Goal: Find specific page/section: Find specific page/section

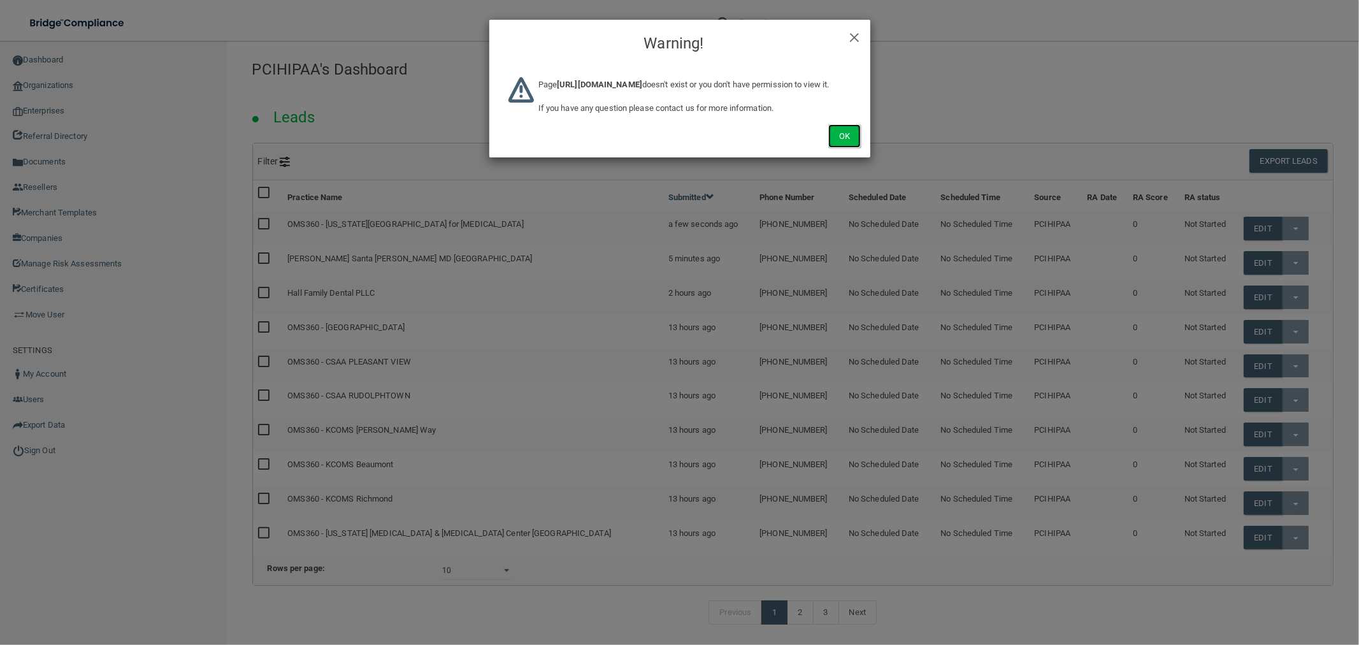
click at [848, 145] on button "Ok" at bounding box center [844, 136] width 32 height 24
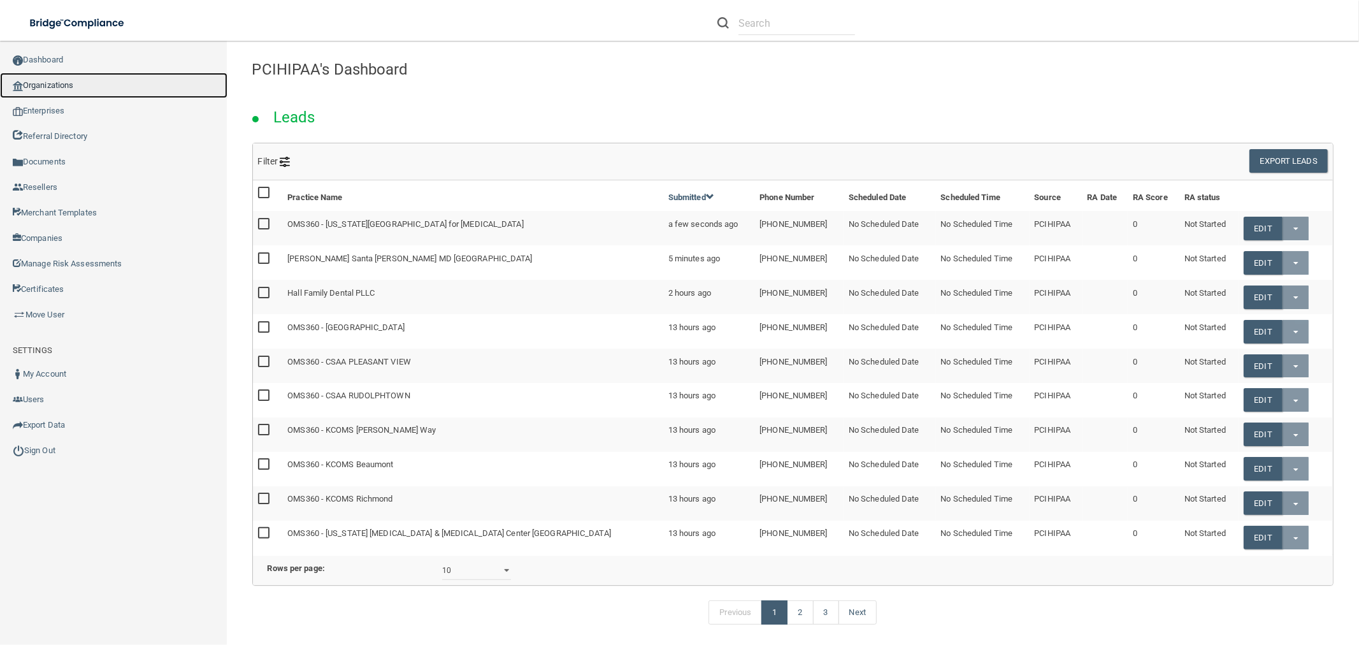
click at [101, 80] on link "Organizations" at bounding box center [113, 85] width 227 height 25
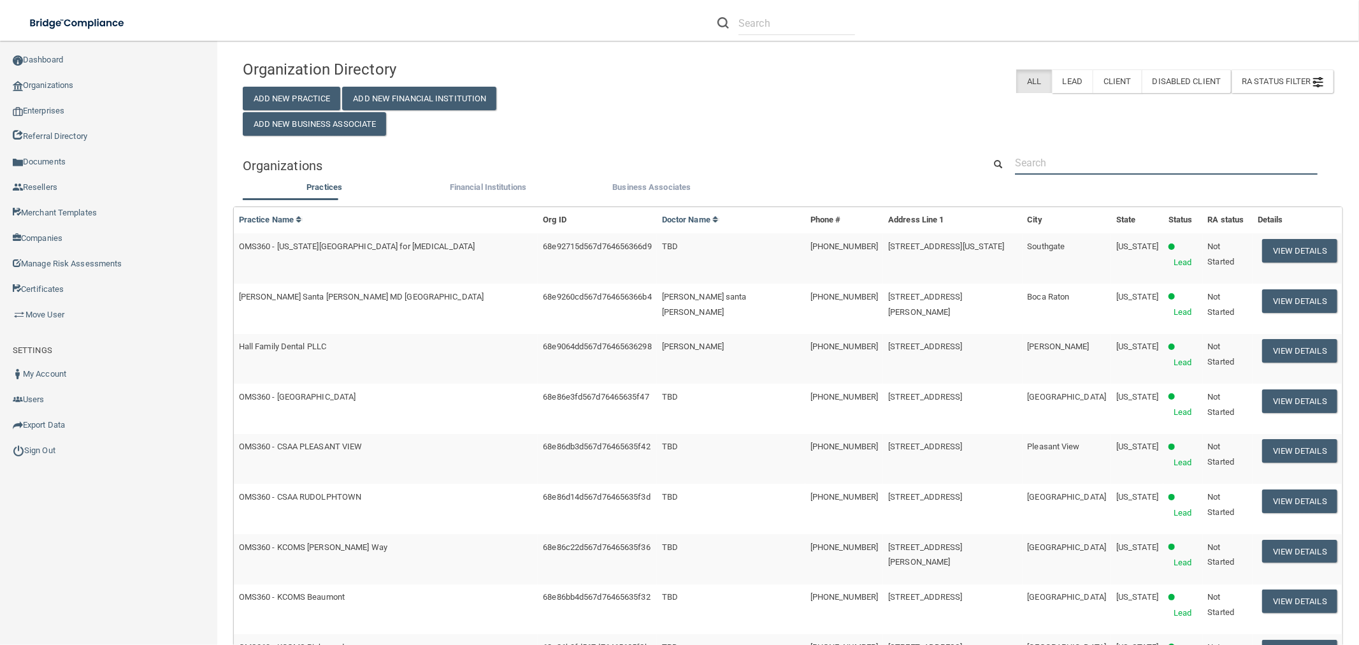
click at [1123, 166] on input "text" at bounding box center [1166, 163] width 303 height 24
paste input "[STREET_ADDRESS]"
type input "[STREET_ADDRESS]"
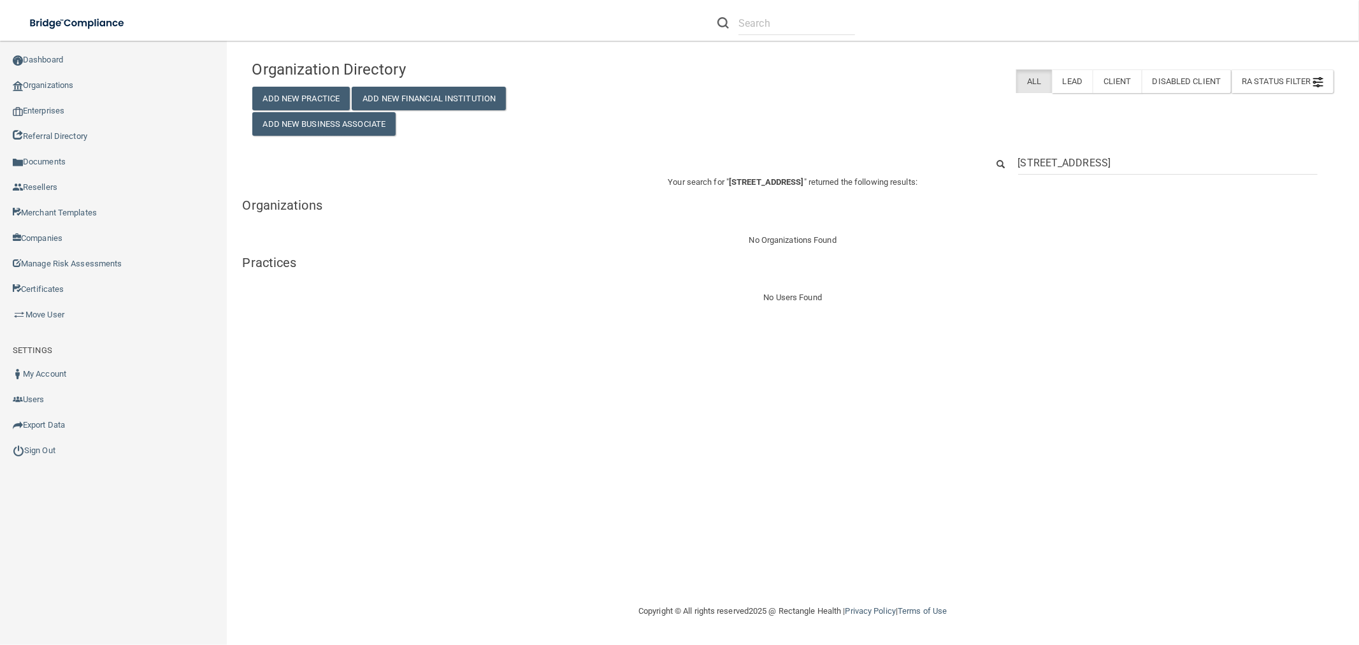
drag, startPoint x: 1135, startPoint y: 162, endPoint x: 1638, endPoint y: 162, distance: 502.8
click at [1359, 162] on html "Compliance HIPAA Learn More! OSHA Learn More! PCI PCI Compliance Merchant Savin…" at bounding box center [679, 322] width 1359 height 645
type input "[STREET_ADDRESS]"
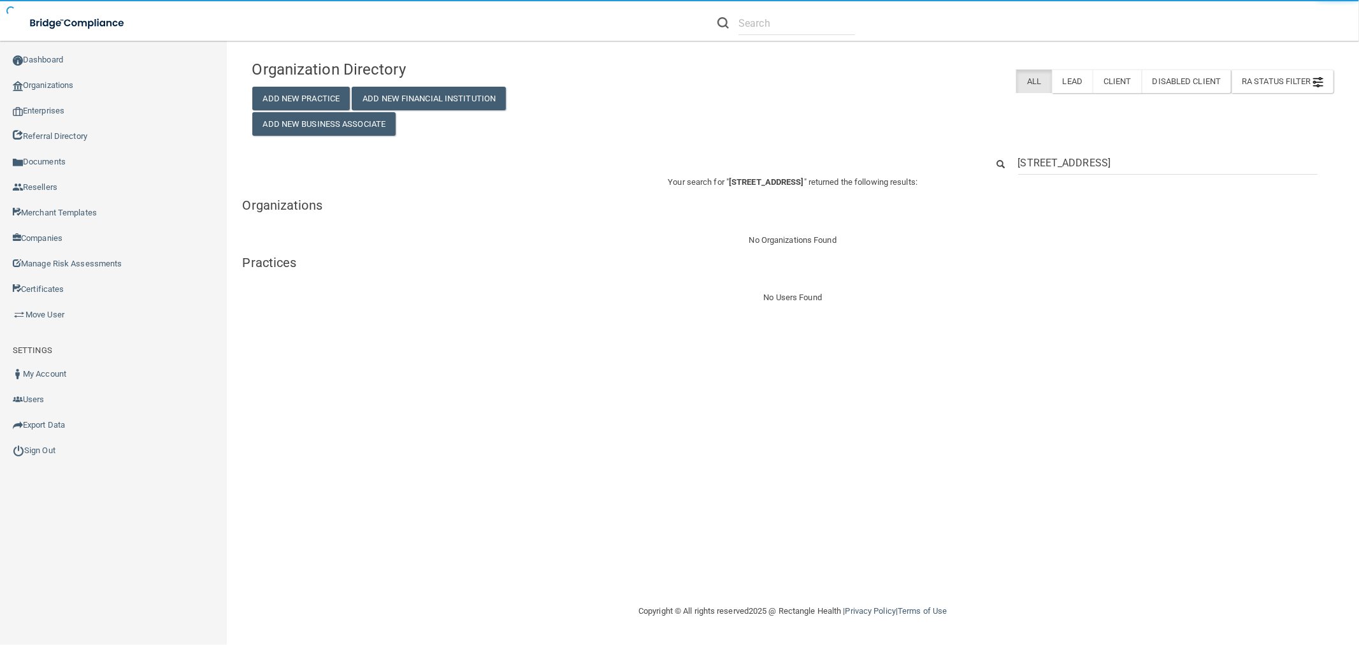
drag, startPoint x: 1151, startPoint y: 164, endPoint x: 894, endPoint y: 164, distance: 257.4
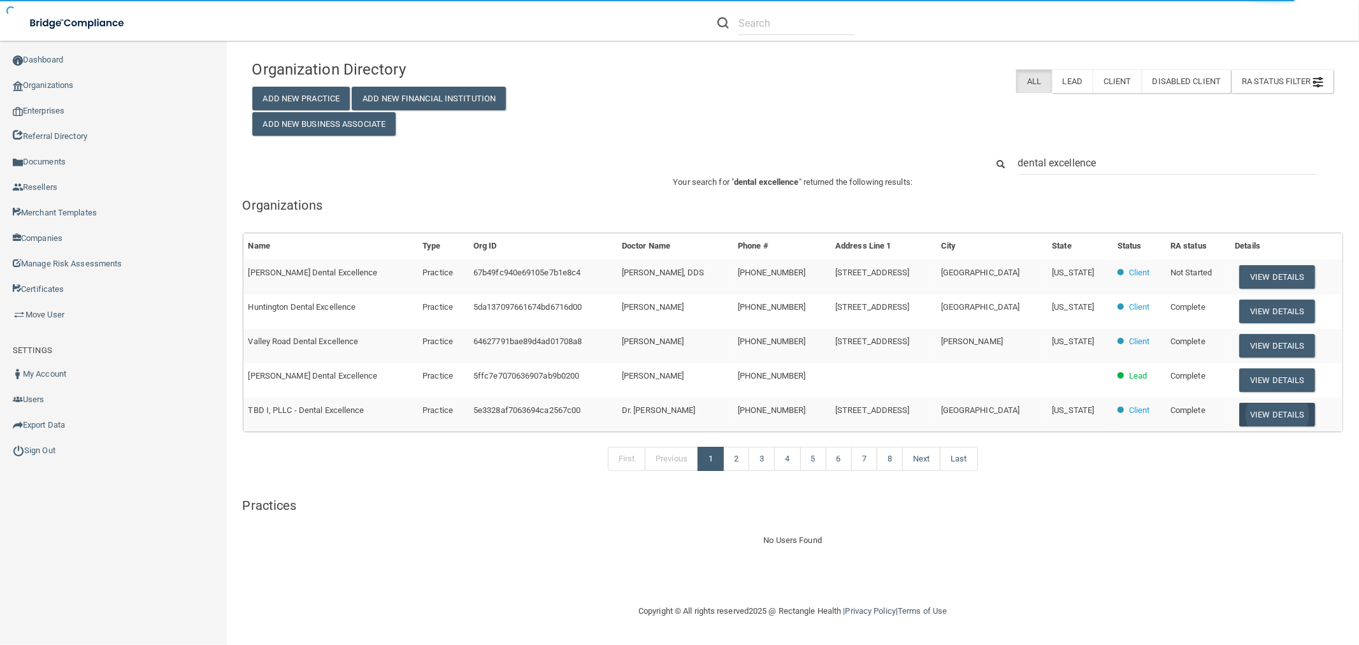
type input "dental excellence"
click at [1260, 419] on button "View Details" at bounding box center [1276, 415] width 75 height 24
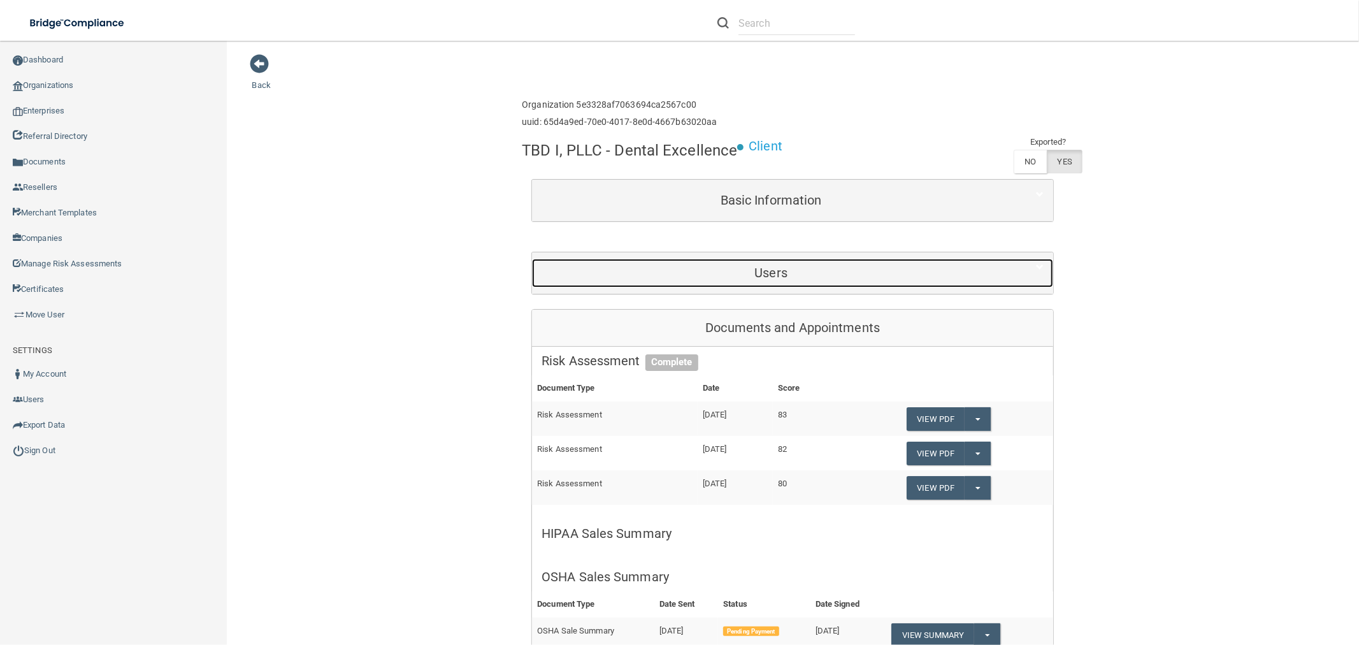
click at [670, 266] on h5 "Users" at bounding box center [771, 273] width 459 height 14
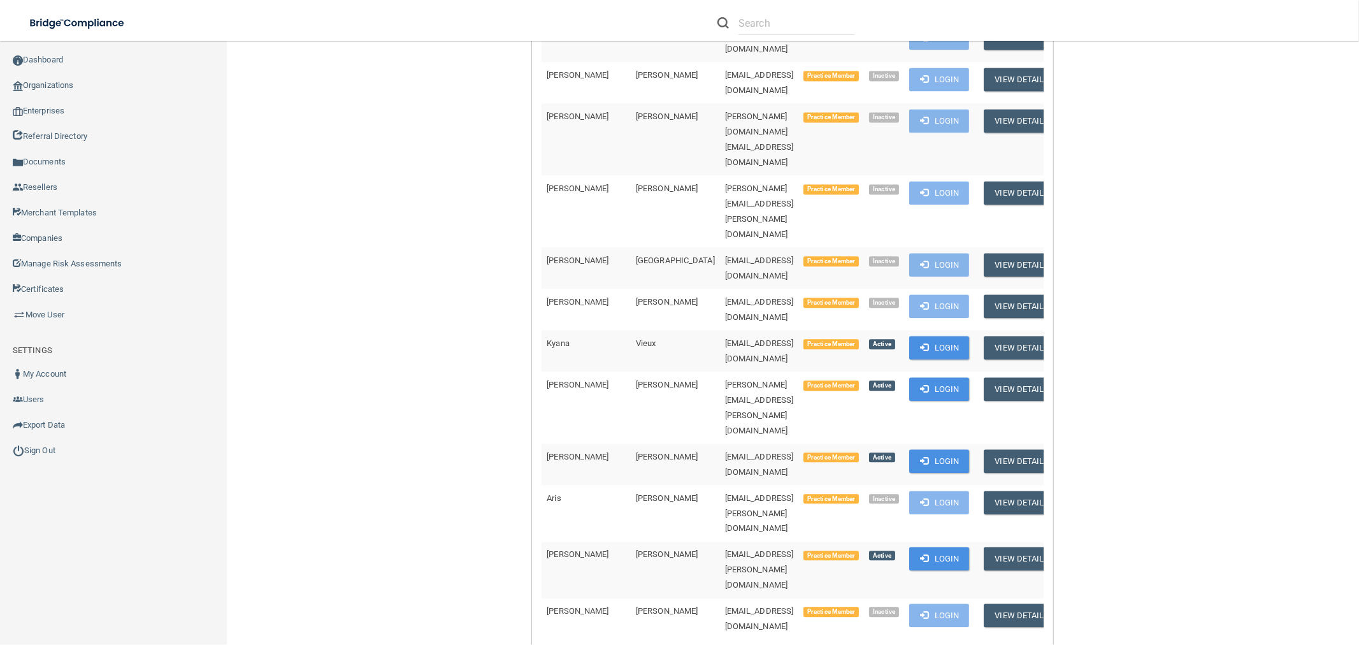
scroll to position [2761, 0]
